Goal: Task Accomplishment & Management: Complete application form

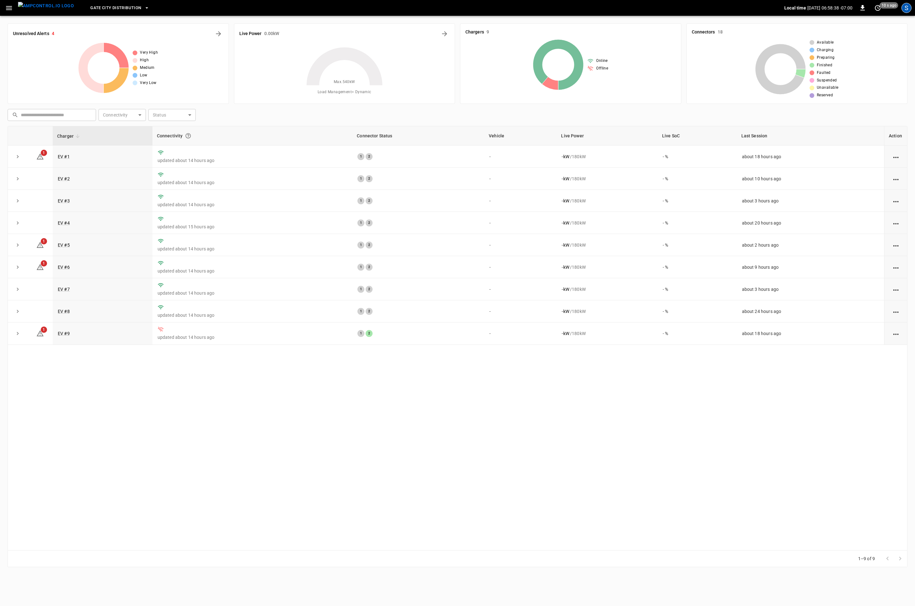
click at [906, 9] on div "S" at bounding box center [907, 8] width 10 height 10
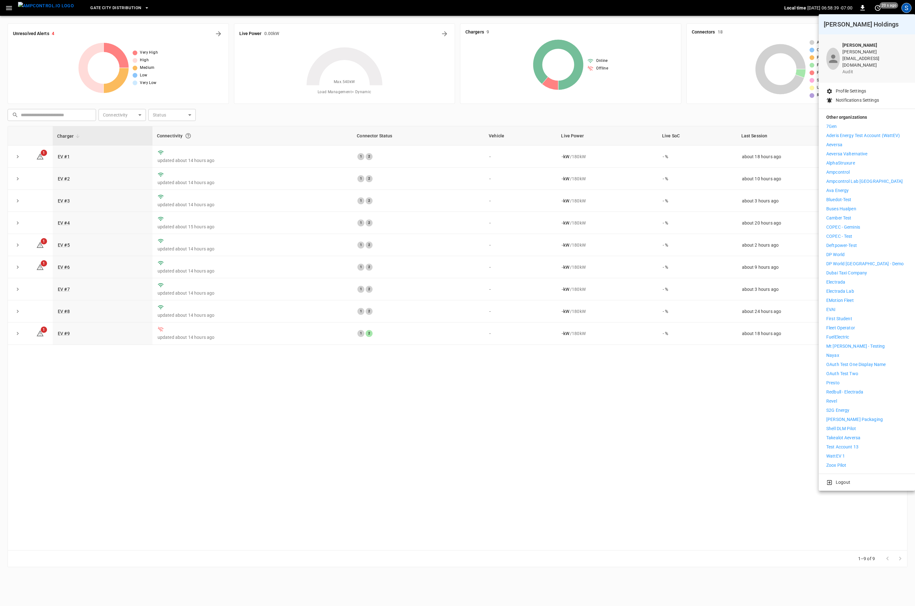
click at [856, 178] on p "Ampcontrol Lab [GEOGRAPHIC_DATA]" at bounding box center [864, 181] width 76 height 7
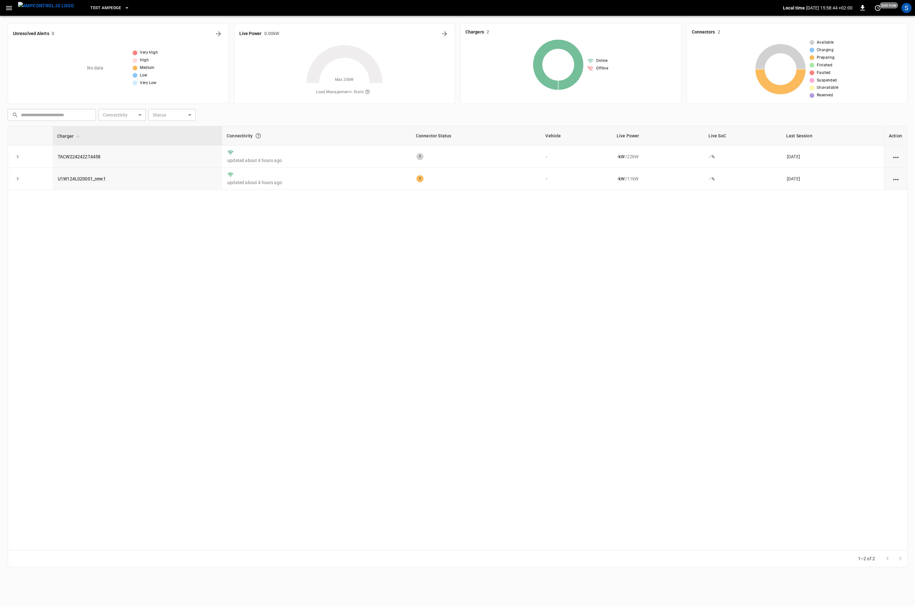
click at [6, 10] on icon "button" at bounding box center [9, 8] width 8 height 8
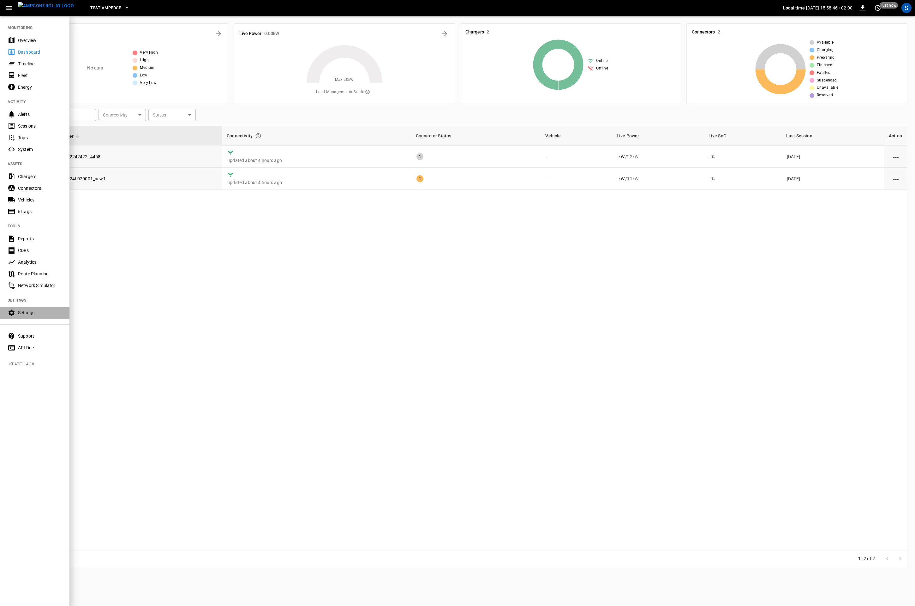
click at [34, 310] on div "Settings" at bounding box center [40, 312] width 44 height 6
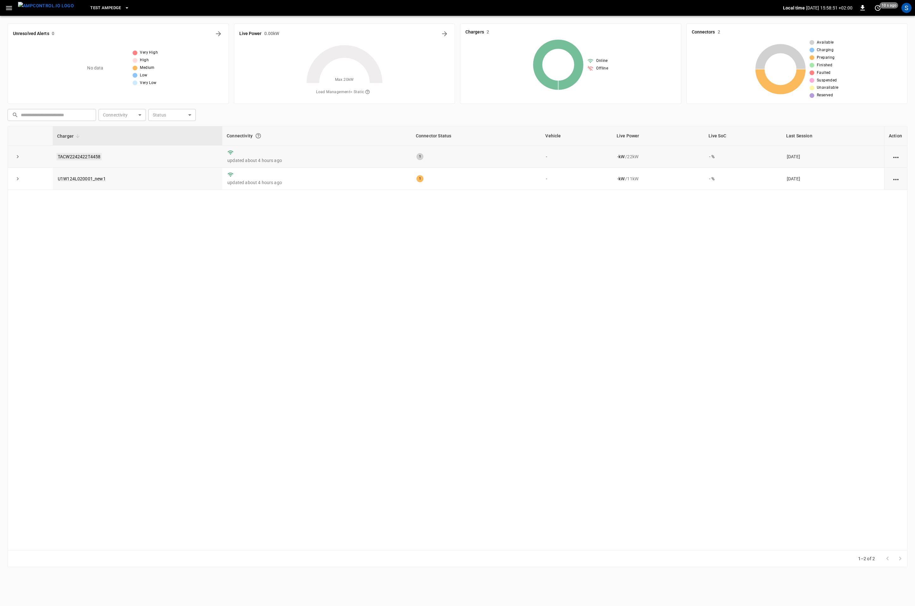
click at [85, 155] on link "TACW2242422T4458" at bounding box center [79, 157] width 45 height 8
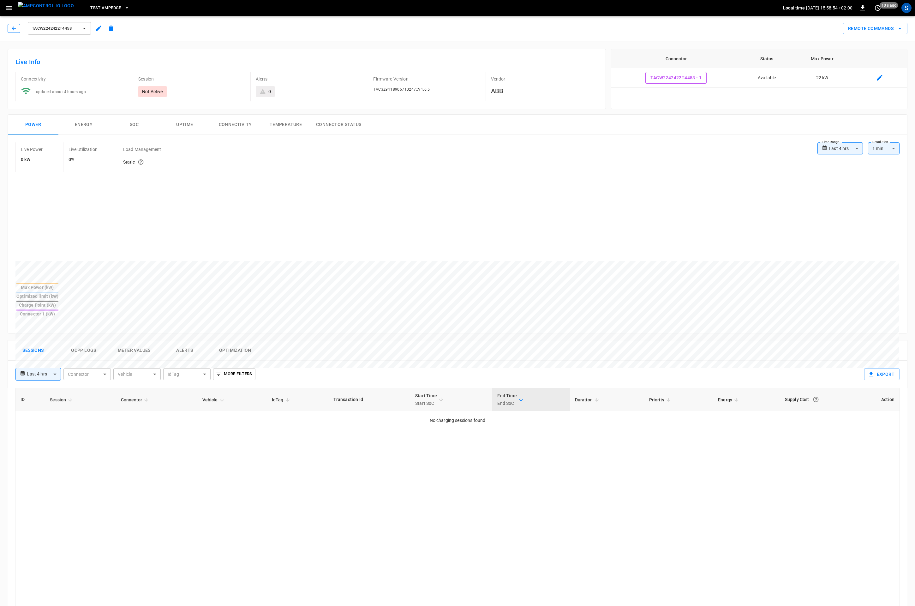
click at [15, 26] on button "button" at bounding box center [14, 28] width 13 height 9
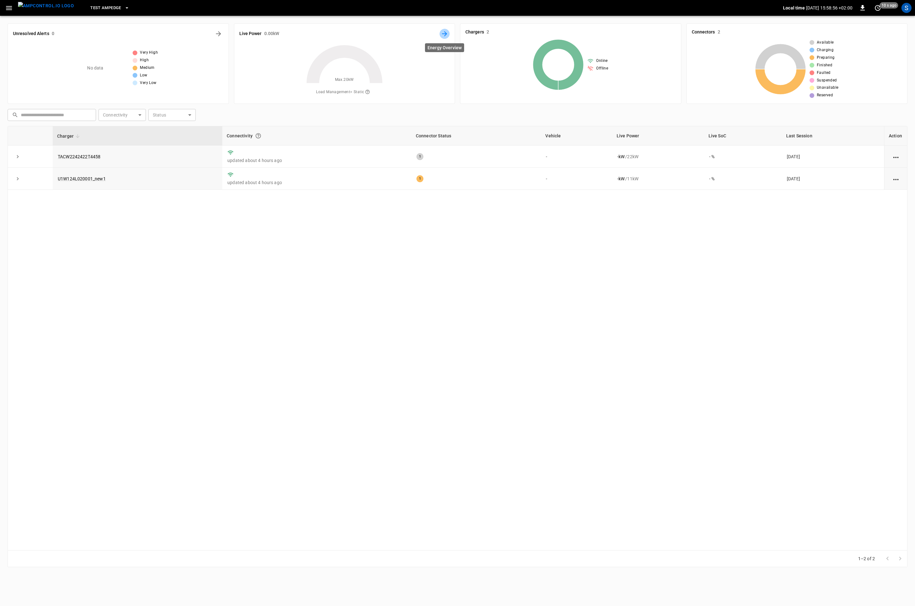
click at [443, 30] on button "Energy Overview" at bounding box center [445, 34] width 10 height 10
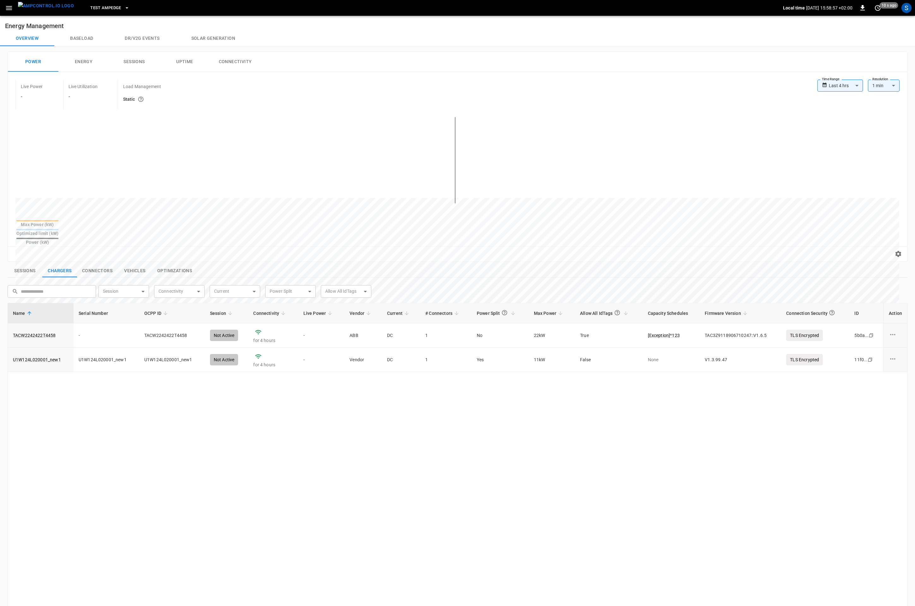
click at [144, 40] on button "Dr/V2G events" at bounding box center [142, 38] width 66 height 15
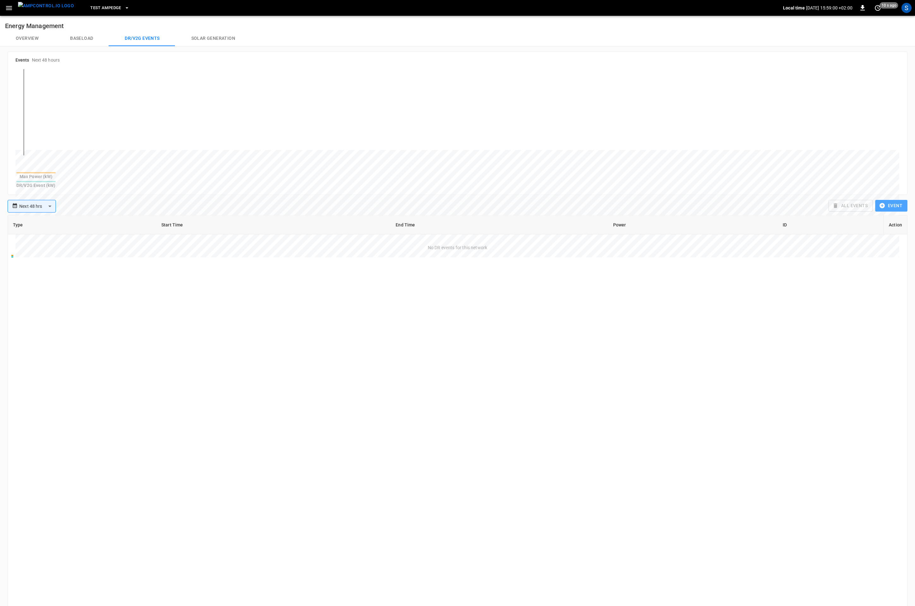
click at [889, 200] on button "Event" at bounding box center [891, 206] width 32 height 12
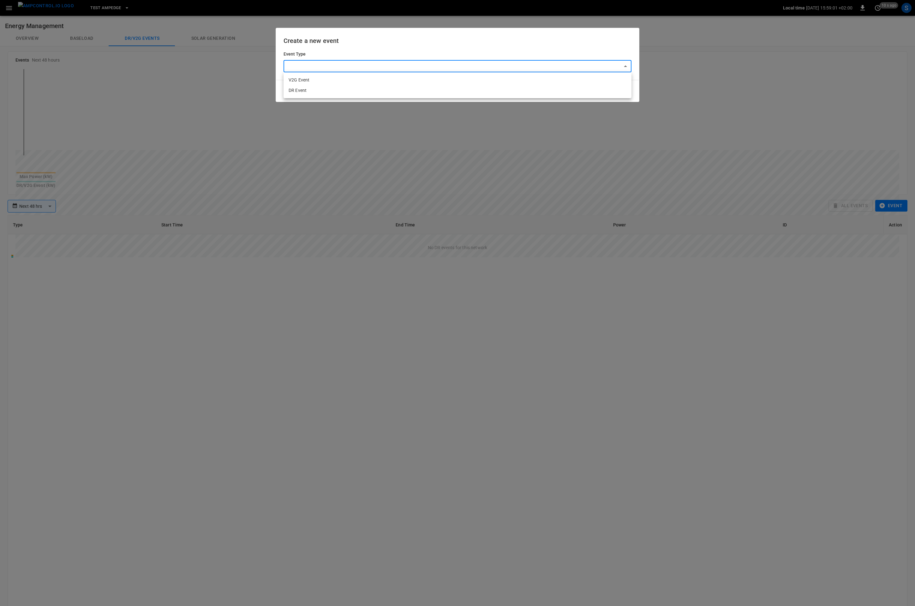
click at [512, 66] on body "**********" at bounding box center [457, 330] width 915 height 661
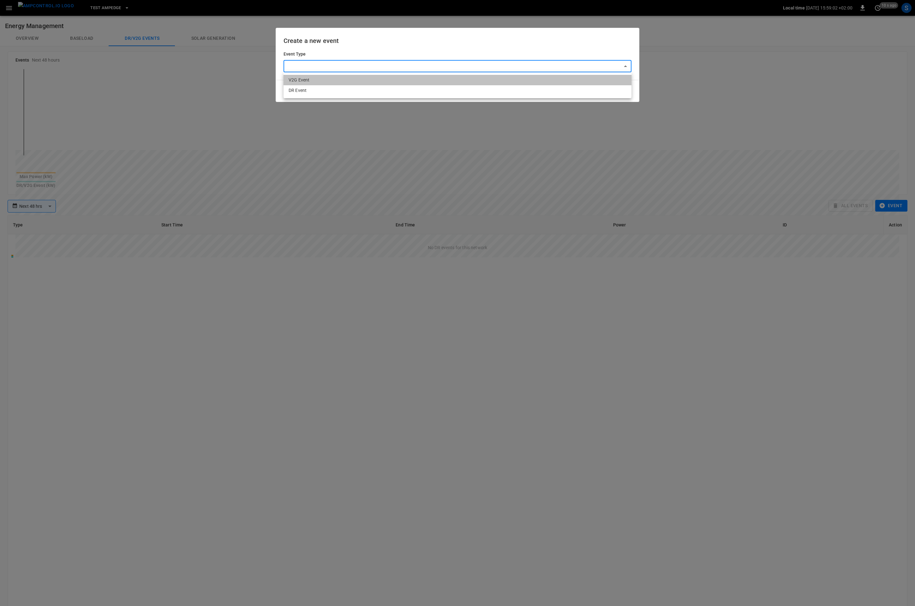
click at [313, 80] on li "V2G Event" at bounding box center [458, 80] width 348 height 10
type input "***"
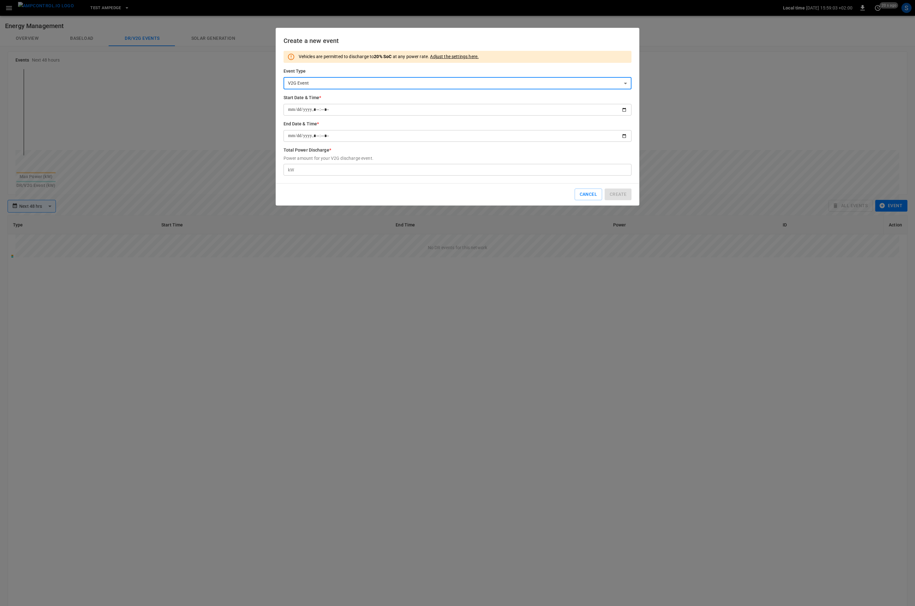
click at [337, 107] on input "Start Date & Time *" at bounding box center [458, 110] width 348 height 12
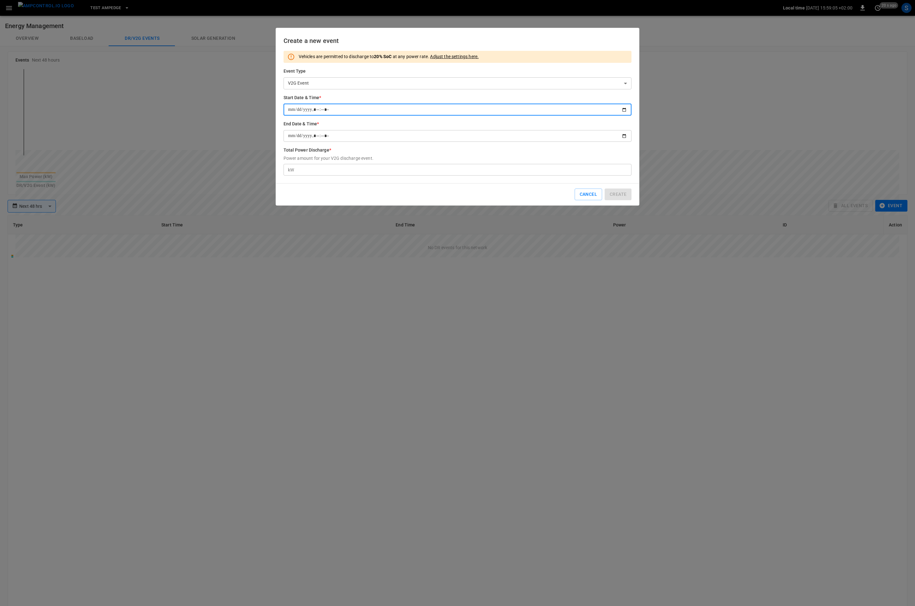
click at [624, 110] on input "Start Date & Time *" at bounding box center [458, 110] width 348 height 12
click at [323, 111] on input "Start Date & Time *" at bounding box center [458, 110] width 348 height 12
click at [325, 111] on input "Start Date & Time *" at bounding box center [458, 110] width 348 height 12
click at [331, 110] on input "Start Date & Time *" at bounding box center [458, 110] width 348 height 12
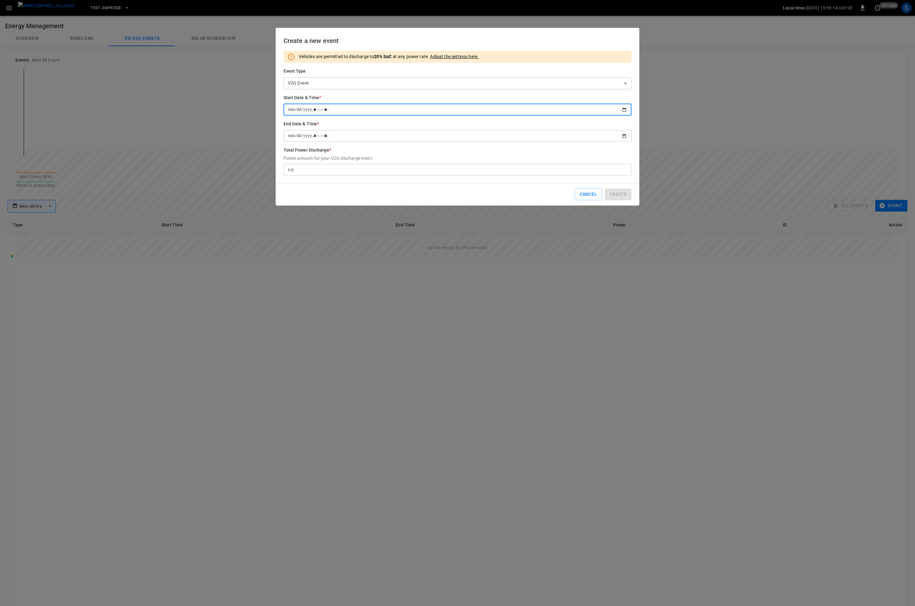
drag, startPoint x: 327, startPoint y: 110, endPoint x: 321, endPoint y: 111, distance: 5.7
click at [323, 110] on input "Start Date & Time *" at bounding box center [458, 110] width 348 height 12
type input "**********"
click at [321, 111] on input "Start Date & Time *" at bounding box center [458, 110] width 348 height 12
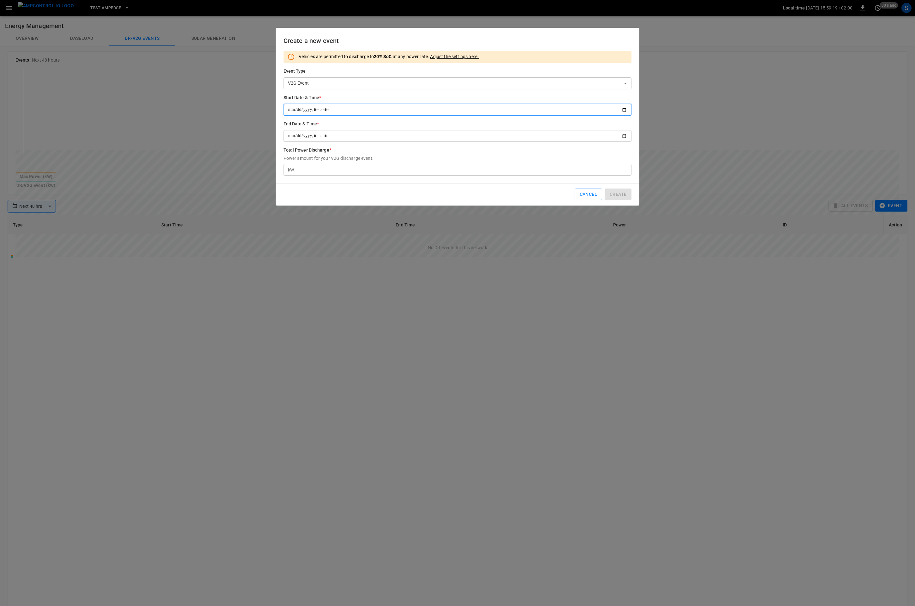
click at [333, 111] on input "Start Date & Time *" at bounding box center [458, 110] width 348 height 12
type input "**********"
click at [331, 135] on input "End Date & Time *" at bounding box center [458, 136] width 348 height 12
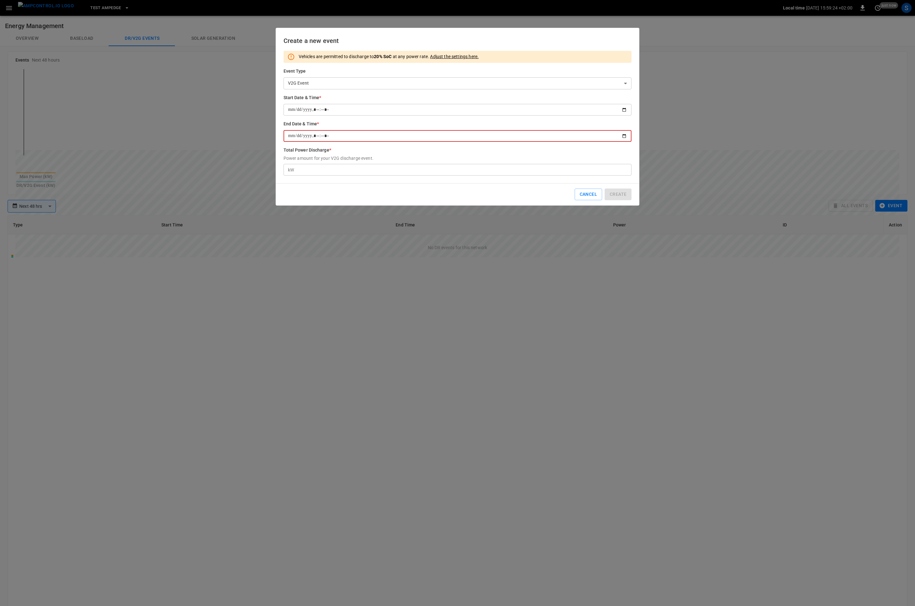
type input "**********"
click at [386, 152] on h6 "Total Power Discharge *" at bounding box center [458, 150] width 348 height 7
click at [386, 164] on input "Total Power Discharge * Power amount for your V2G discharge event." at bounding box center [464, 170] width 335 height 12
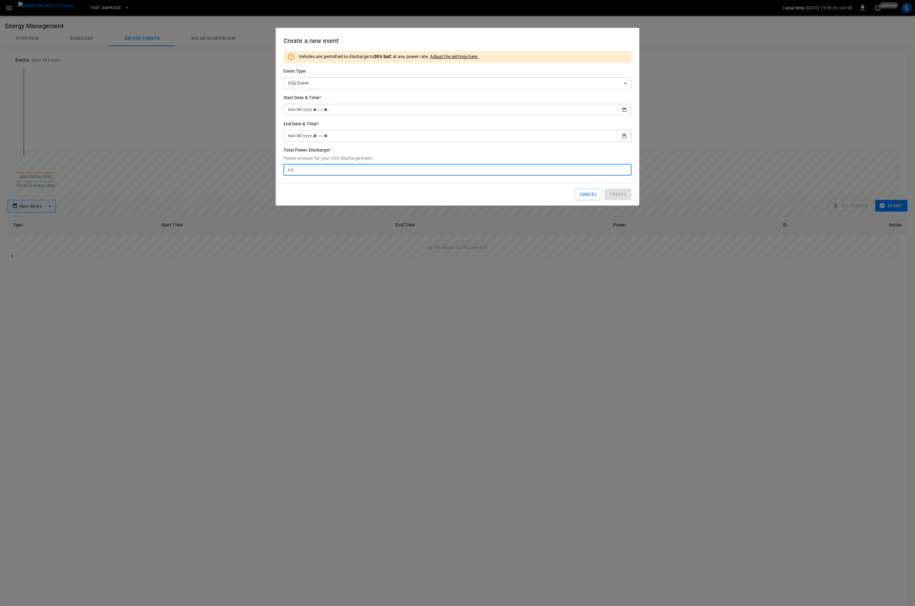
click at [376, 172] on input "Total Power Discharge * Power amount for your V2G discharge event." at bounding box center [464, 170] width 335 height 12
type input "**"
click at [625, 203] on button "Create" at bounding box center [618, 203] width 27 height 12
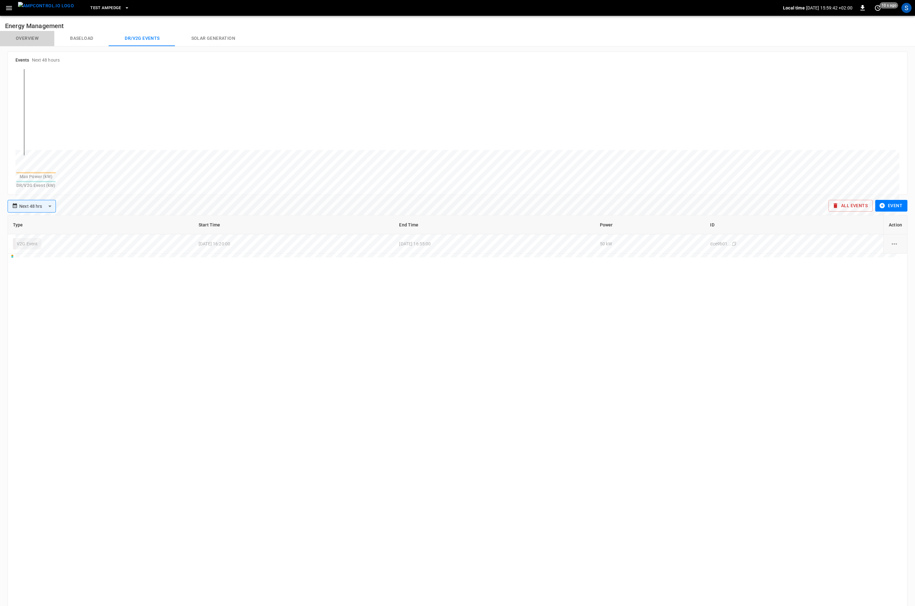
click at [25, 39] on button "Overview" at bounding box center [27, 38] width 54 height 15
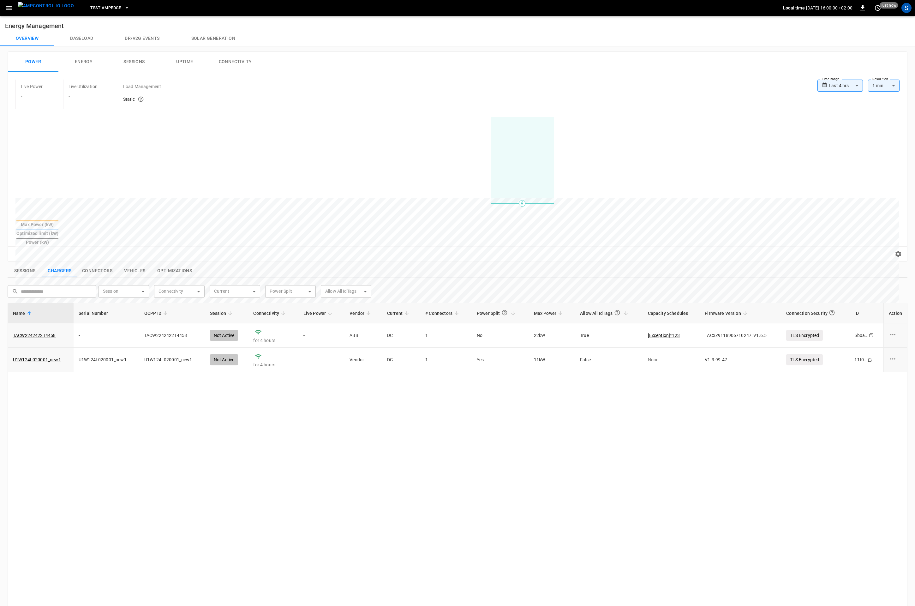
click at [154, 35] on button "Dr/V2G events" at bounding box center [142, 38] width 66 height 15
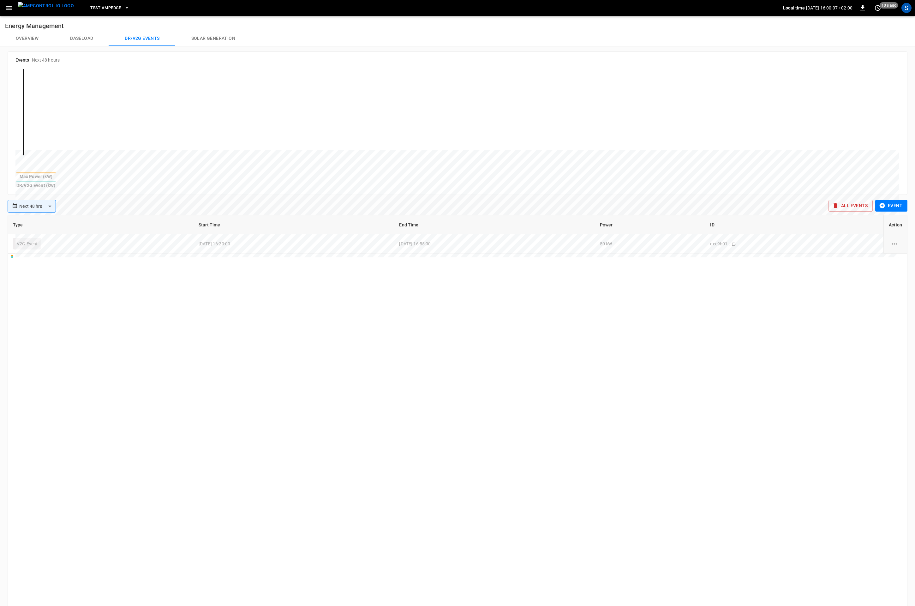
click at [27, 37] on button "Overview" at bounding box center [27, 38] width 54 height 15
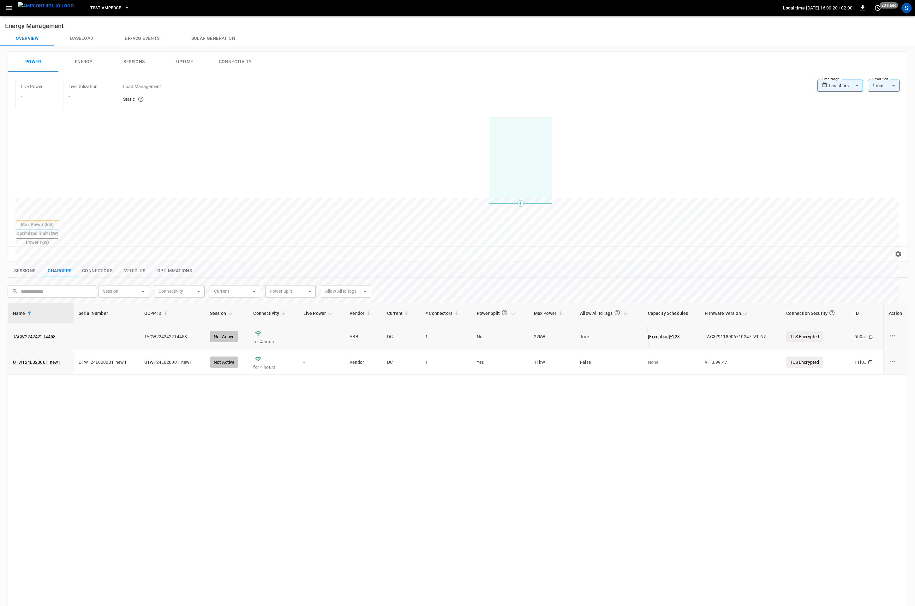
click at [669, 333] on p "[ Exception ] ^123" at bounding box center [671, 336] width 47 height 6
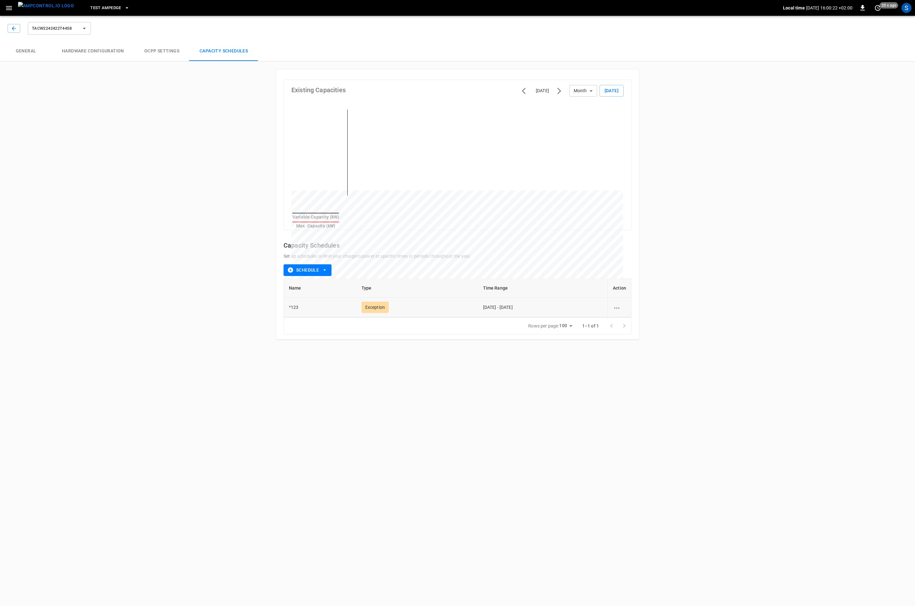
click at [615, 305] on icon "schedule options" at bounding box center [617, 308] width 8 height 8
click at [627, 318] on li "Delete" at bounding box center [624, 319] width 22 height 10
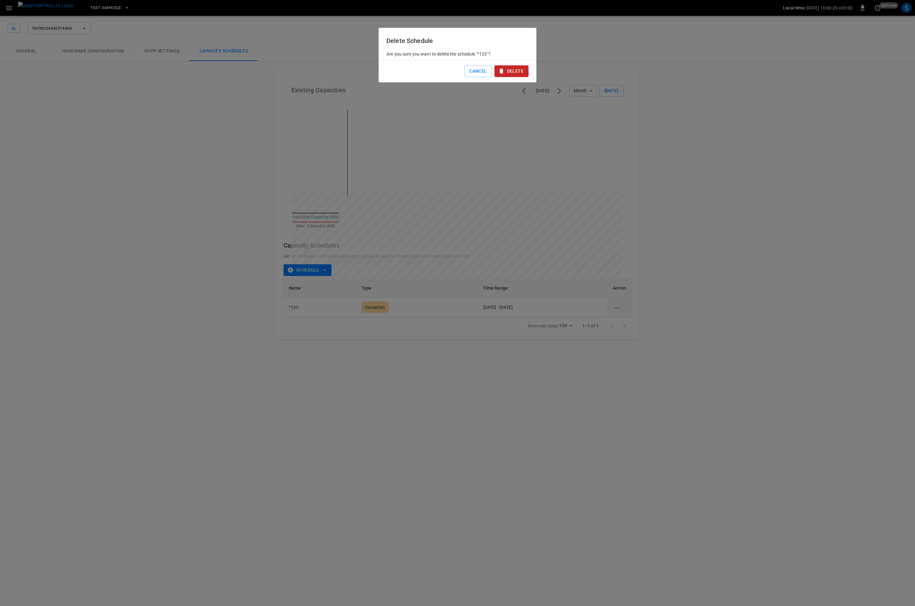
click at [518, 71] on button "Delete" at bounding box center [512, 71] width 34 height 12
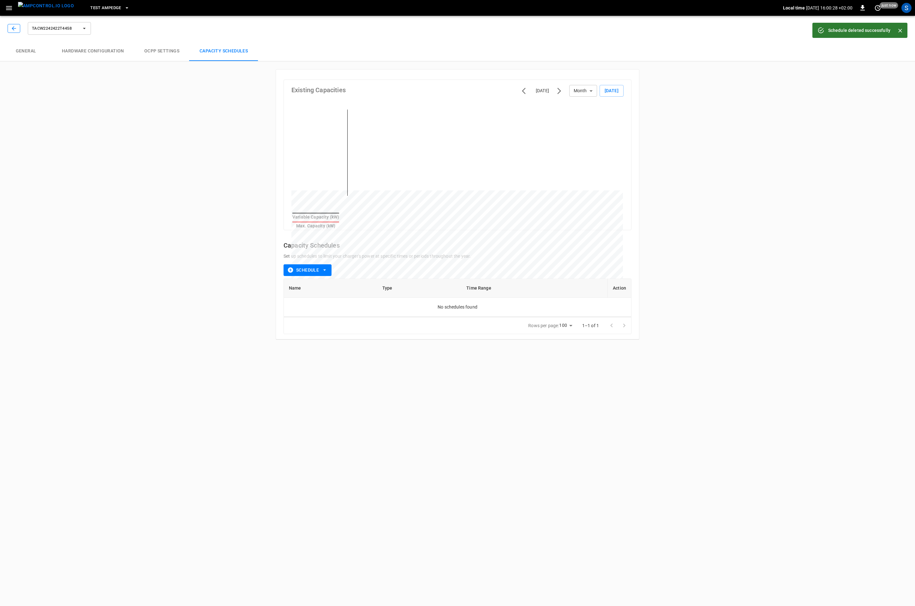
click at [14, 30] on icon "button" at bounding box center [14, 28] width 6 height 6
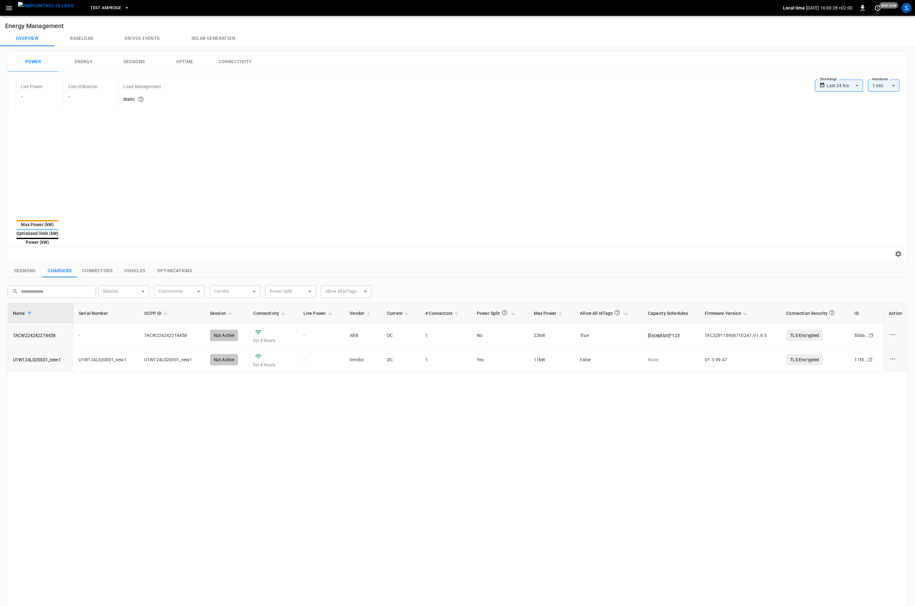
type input "**********"
